Goal: Task Accomplishment & Management: Manage account settings

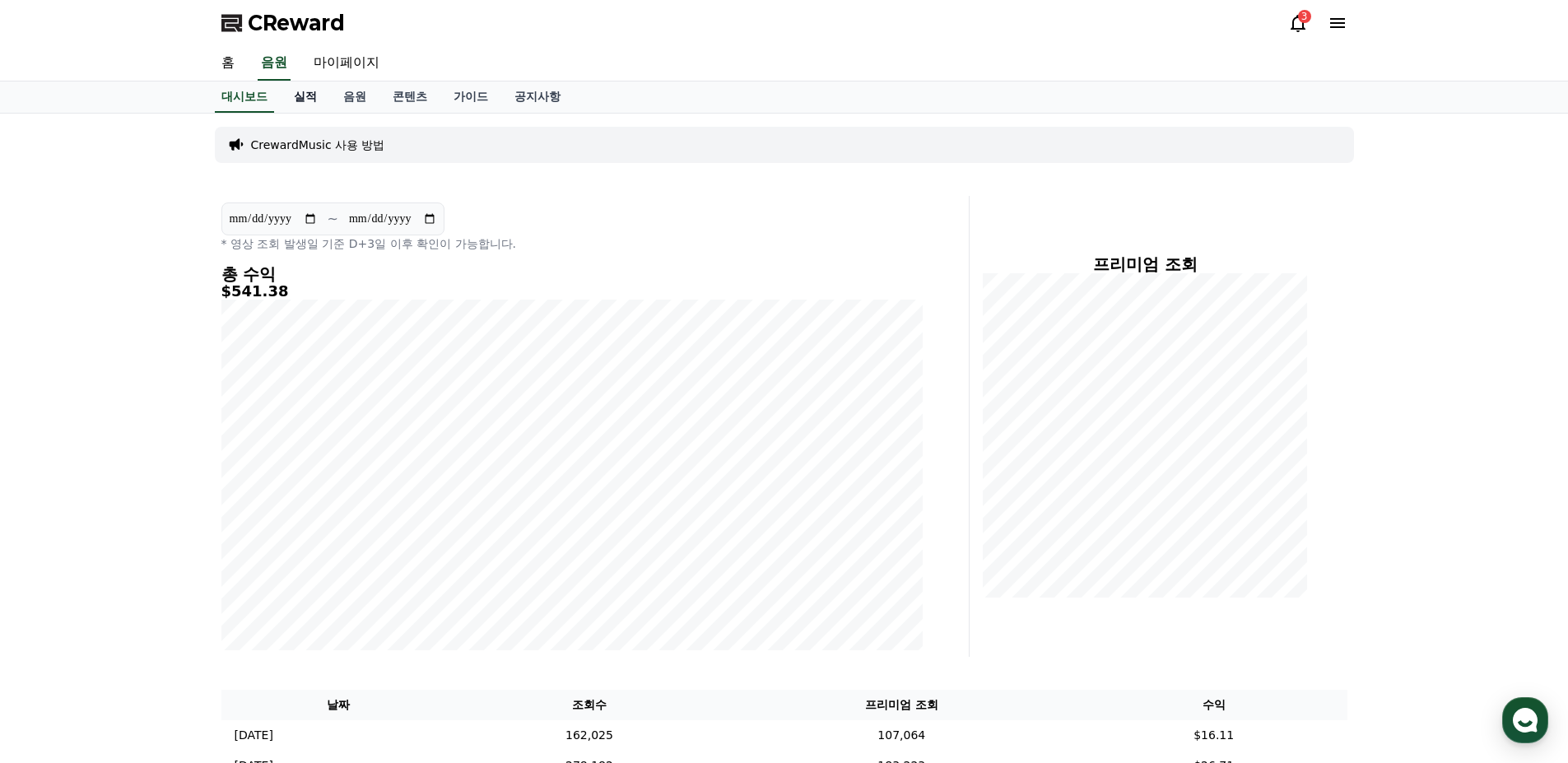
click at [292, 102] on link "실적" at bounding box center [305, 97] width 50 height 31
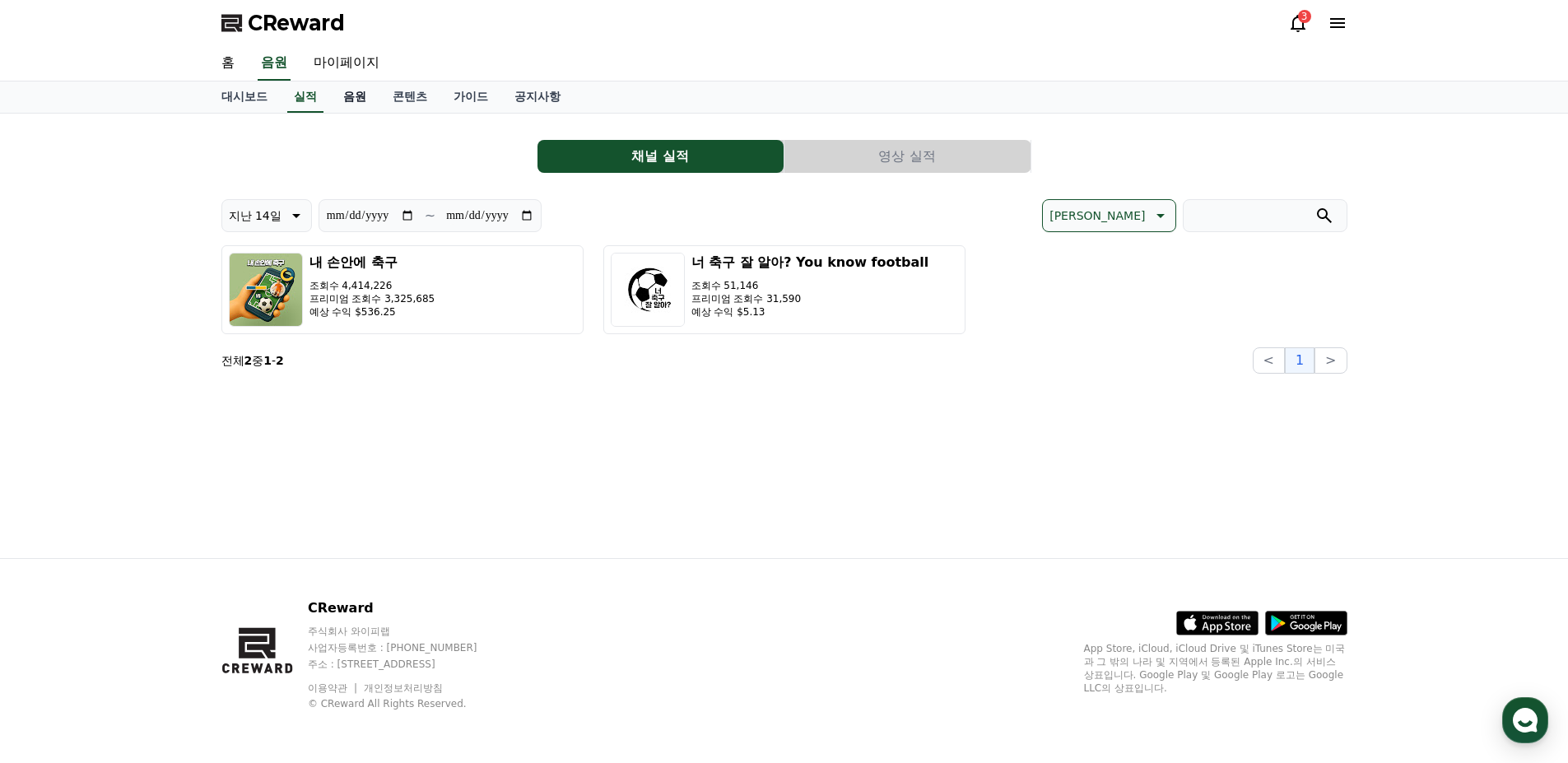
click at [349, 100] on link "음원" at bounding box center [354, 97] width 50 height 31
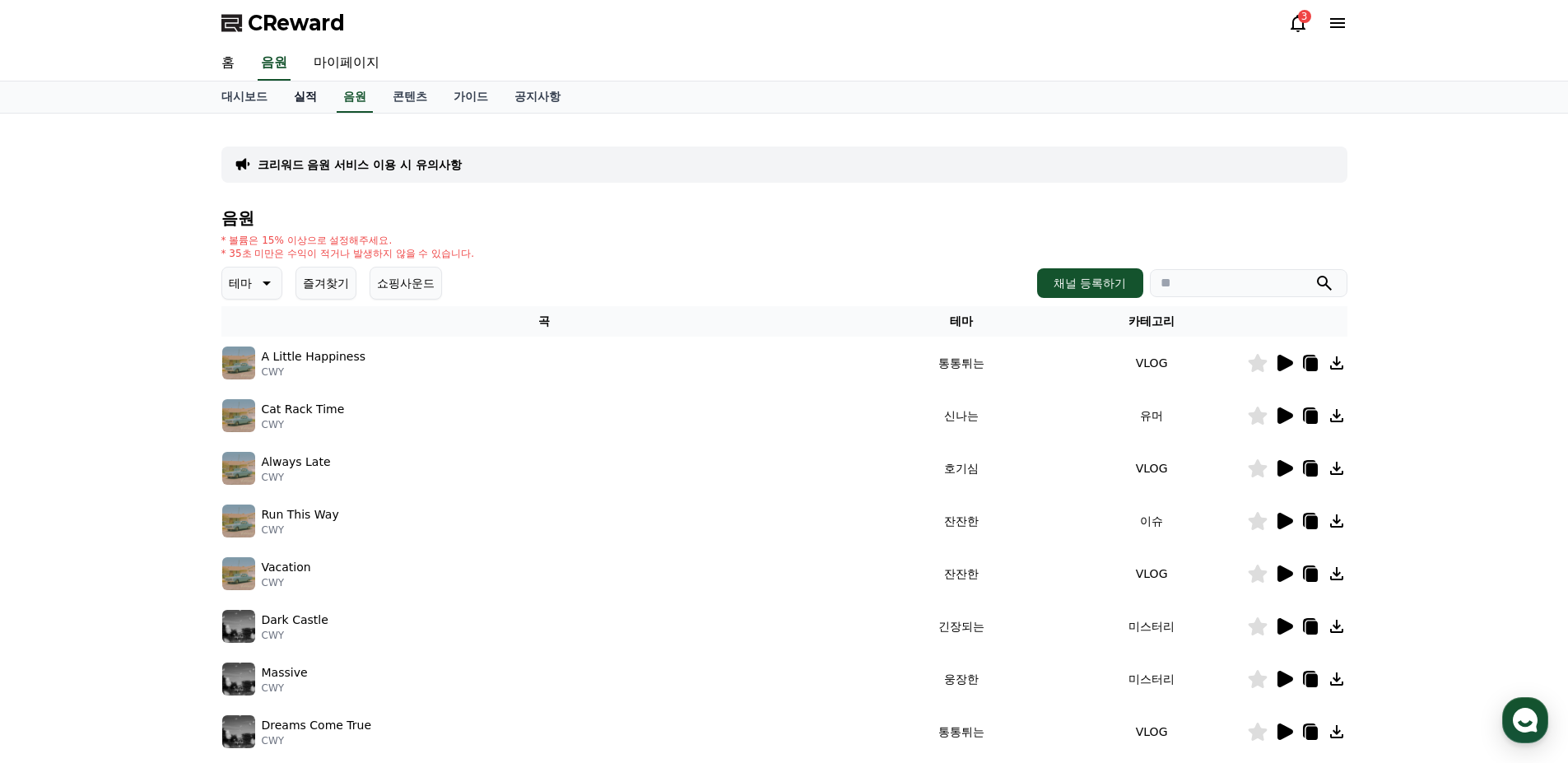
click at [307, 99] on link "실적" at bounding box center [305, 97] width 50 height 31
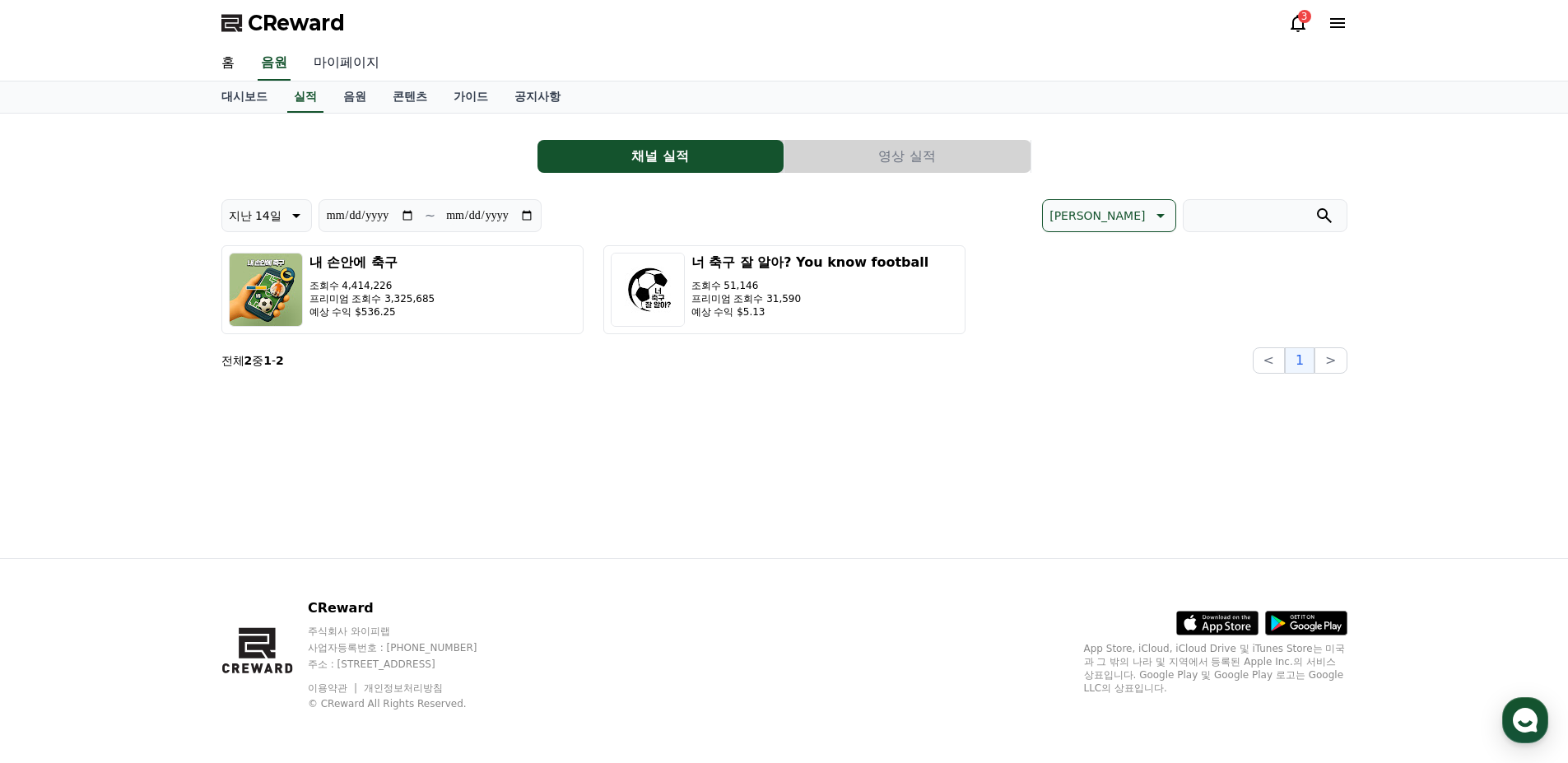
click at [318, 68] on link "마이페이지" at bounding box center [346, 63] width 92 height 35
select select "**********"
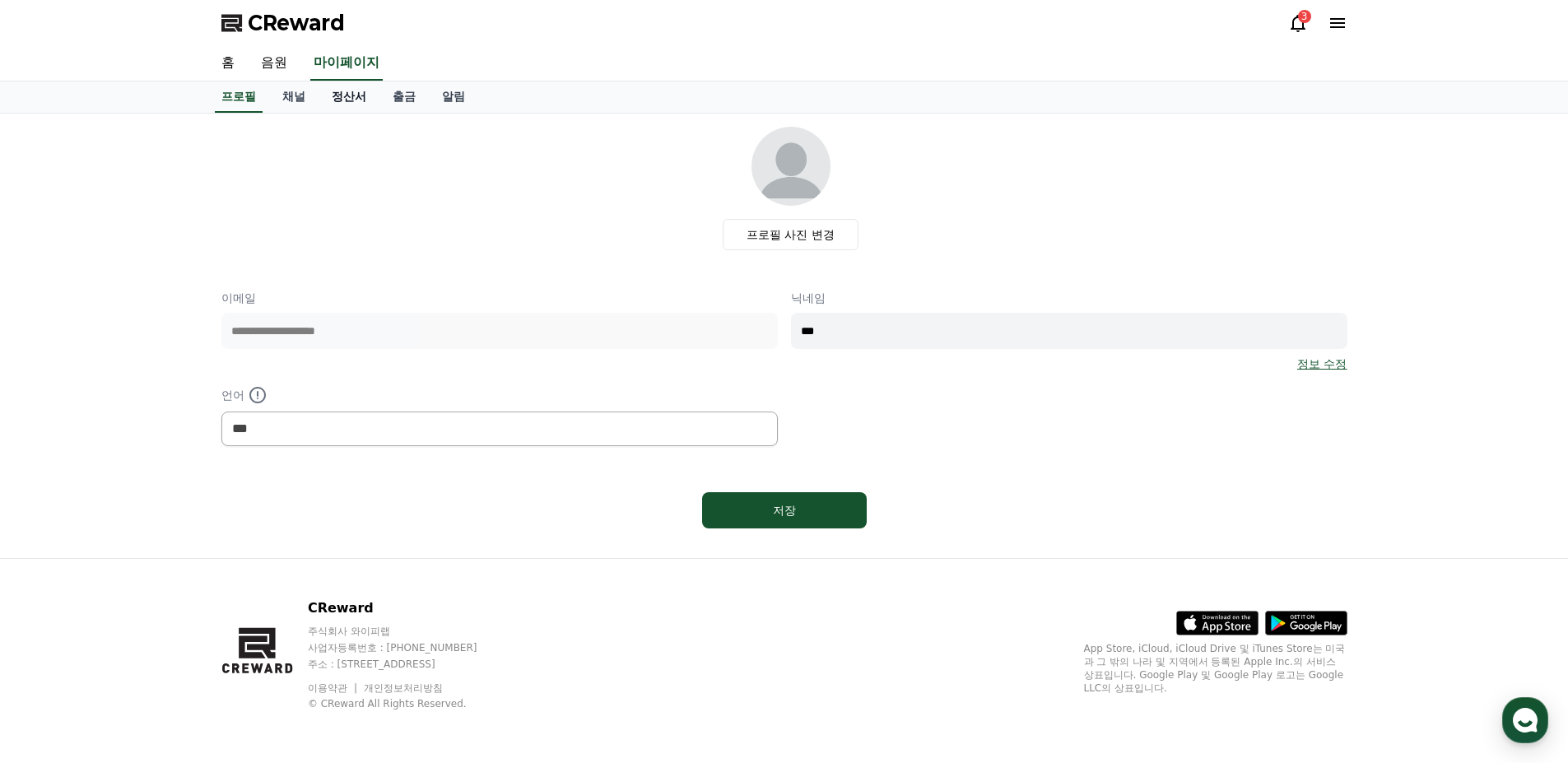
click at [345, 93] on link "정산서" at bounding box center [349, 97] width 61 height 31
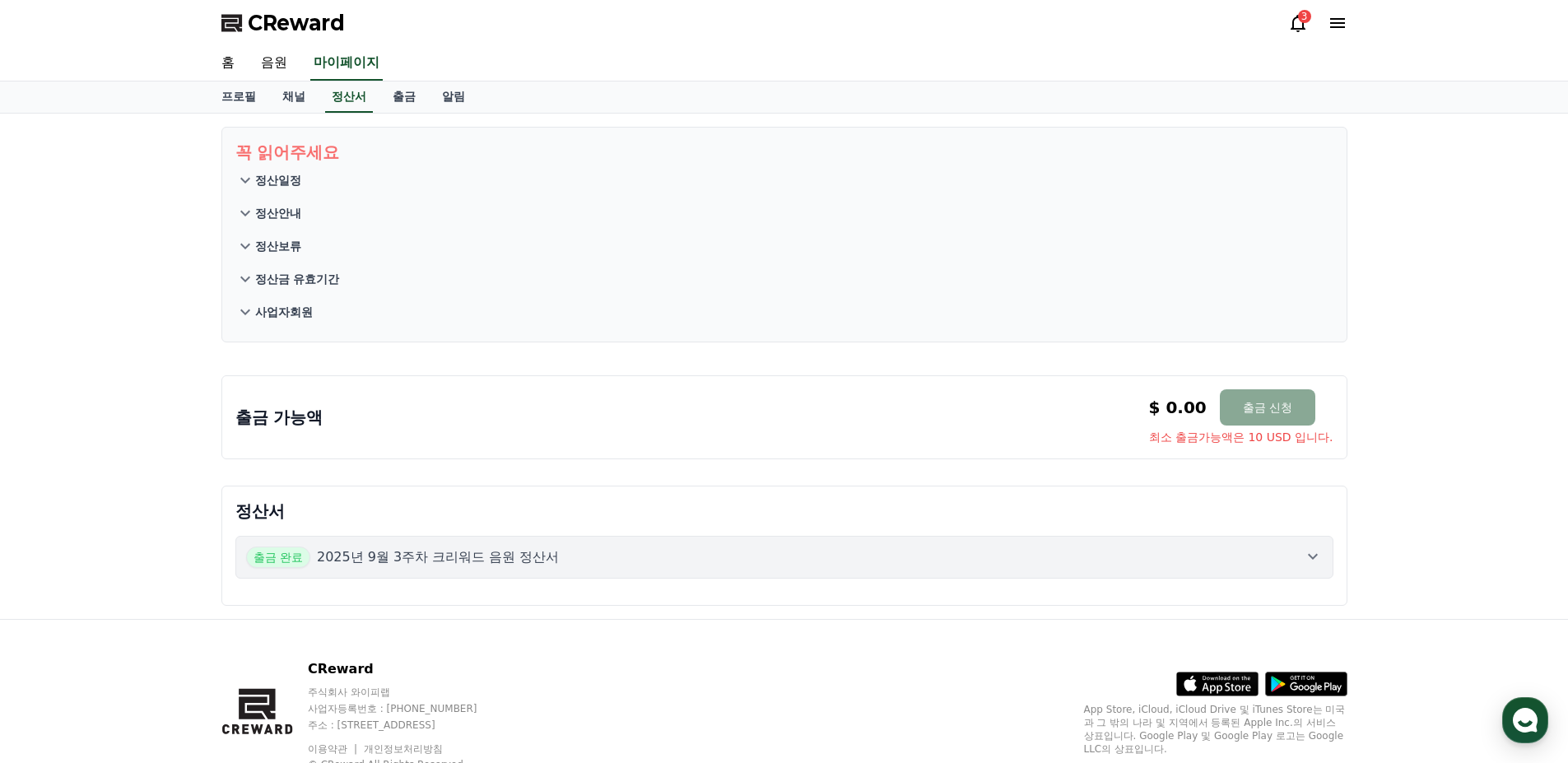
click at [257, 182] on p "정산일정" at bounding box center [278, 180] width 46 height 17
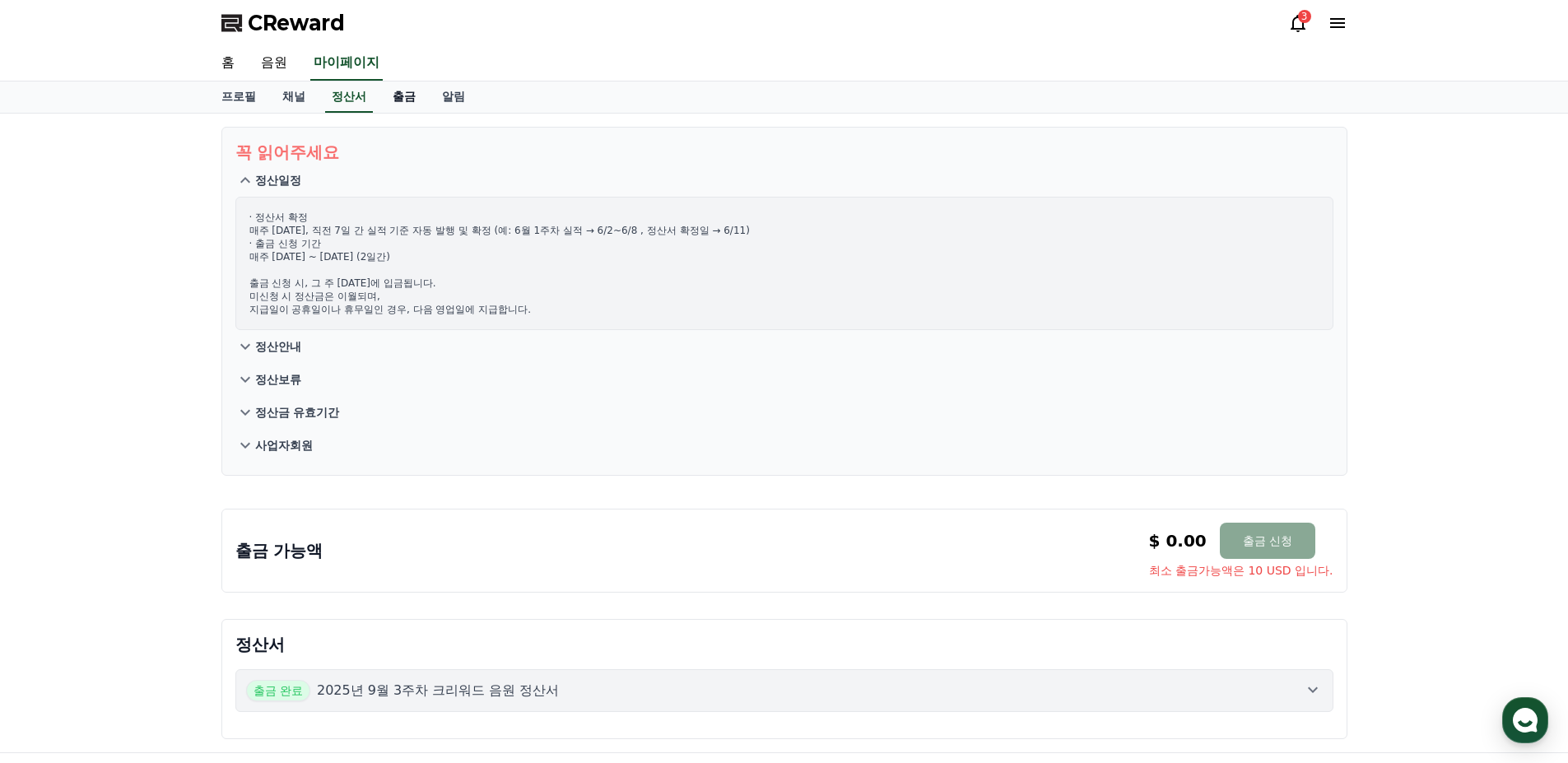
click at [395, 102] on link "출금" at bounding box center [404, 97] width 50 height 31
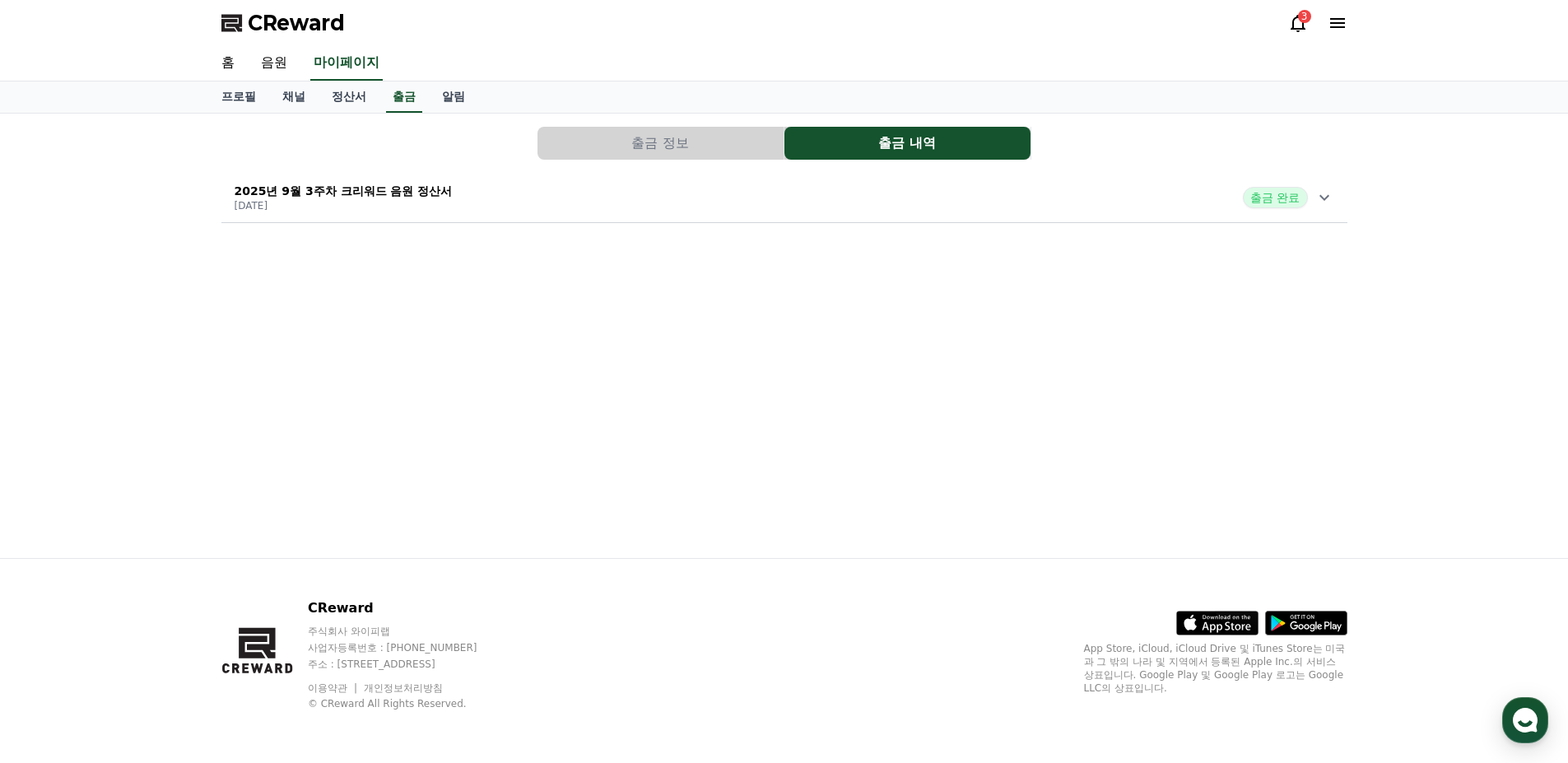
click at [406, 186] on p "2025년 9월 3주차 크리워드 음원 정산서" at bounding box center [344, 190] width 218 height 17
